Goal: Find specific page/section: Find specific page/section

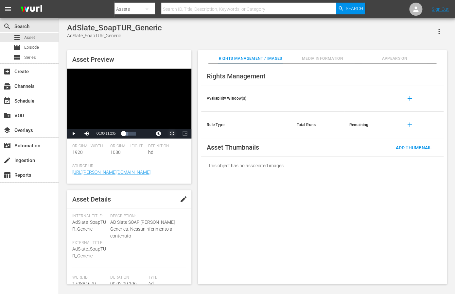
click at [172, 134] on span "Video Player" at bounding box center [172, 134] width 0 height 0
click at [74, 134] on span "Video Player" at bounding box center [74, 134] width 0 height 0
click at [38, 58] on div "subtitles Series" at bounding box center [29, 57] width 59 height 9
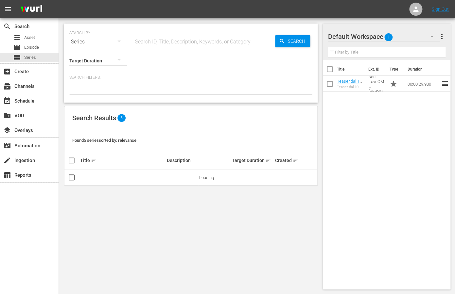
click at [206, 43] on input "text" at bounding box center [204, 42] width 142 height 16
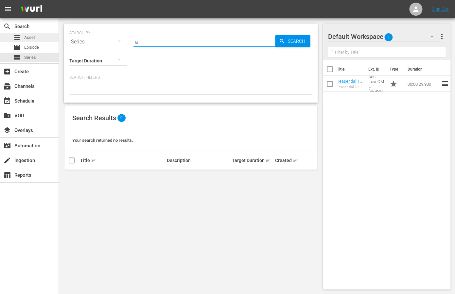
type input "a"
click at [39, 39] on div "apps Asset" at bounding box center [29, 37] width 59 height 9
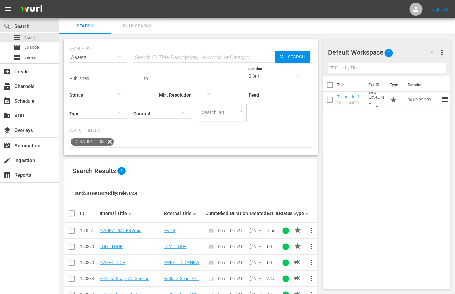
click at [158, 57] on input "text" at bounding box center [204, 58] width 142 height 16
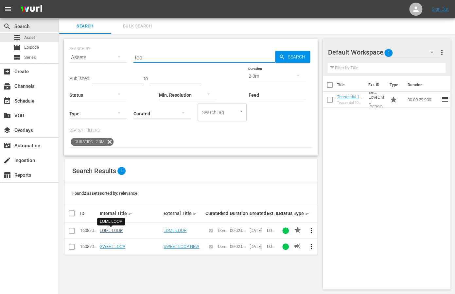
type input "loo"
click at [116, 231] on link "LOML LOOP" at bounding box center [111, 230] width 23 height 5
